Goal: Navigation & Orientation: Find specific page/section

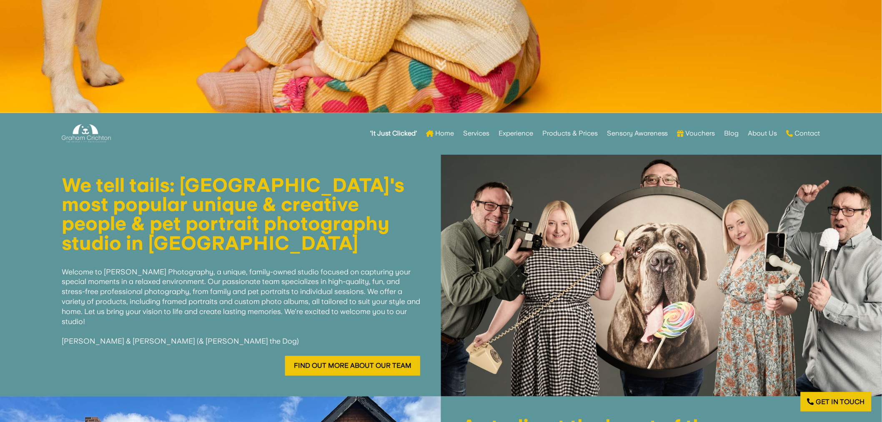
scroll to position [417, 0]
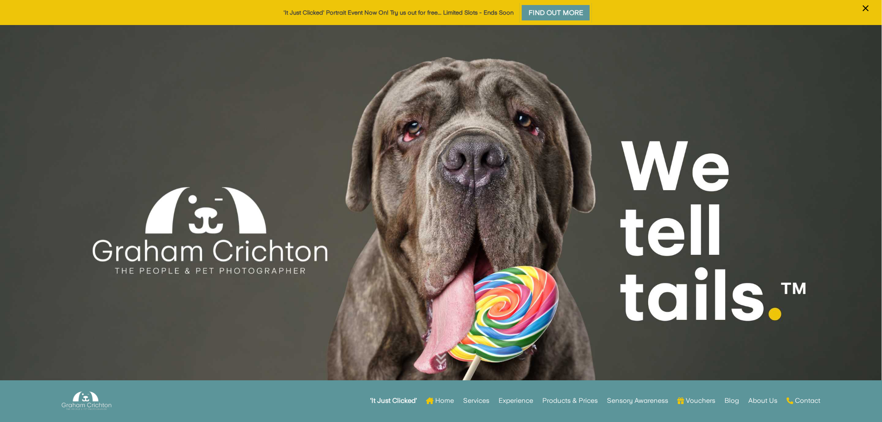
drag, startPoint x: 416, startPoint y: 230, endPoint x: 403, endPoint y: 243, distance: 18.9
drag, startPoint x: 403, startPoint y: 243, endPoint x: 303, endPoint y: 126, distance: 154.4
click at [232, 201] on div at bounding box center [441, 216] width 882 height 382
click at [570, 7] on link "Find Out More" at bounding box center [556, 13] width 72 height 20
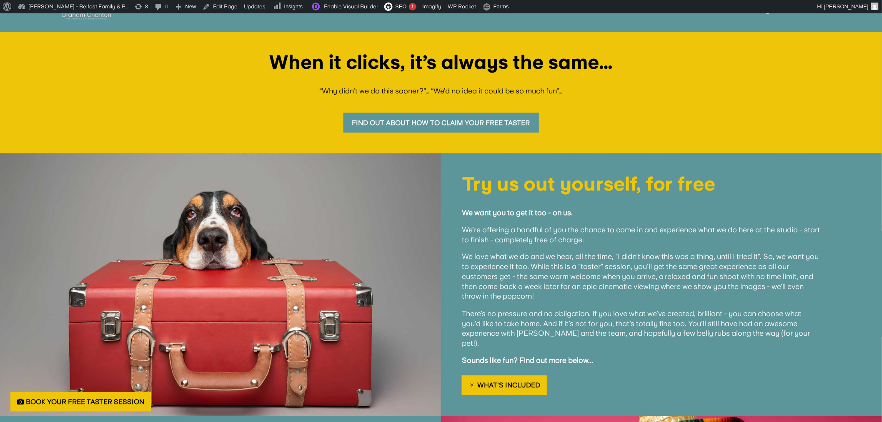
scroll to position [417, 0]
